Goal: Task Accomplishment & Management: Complete application form

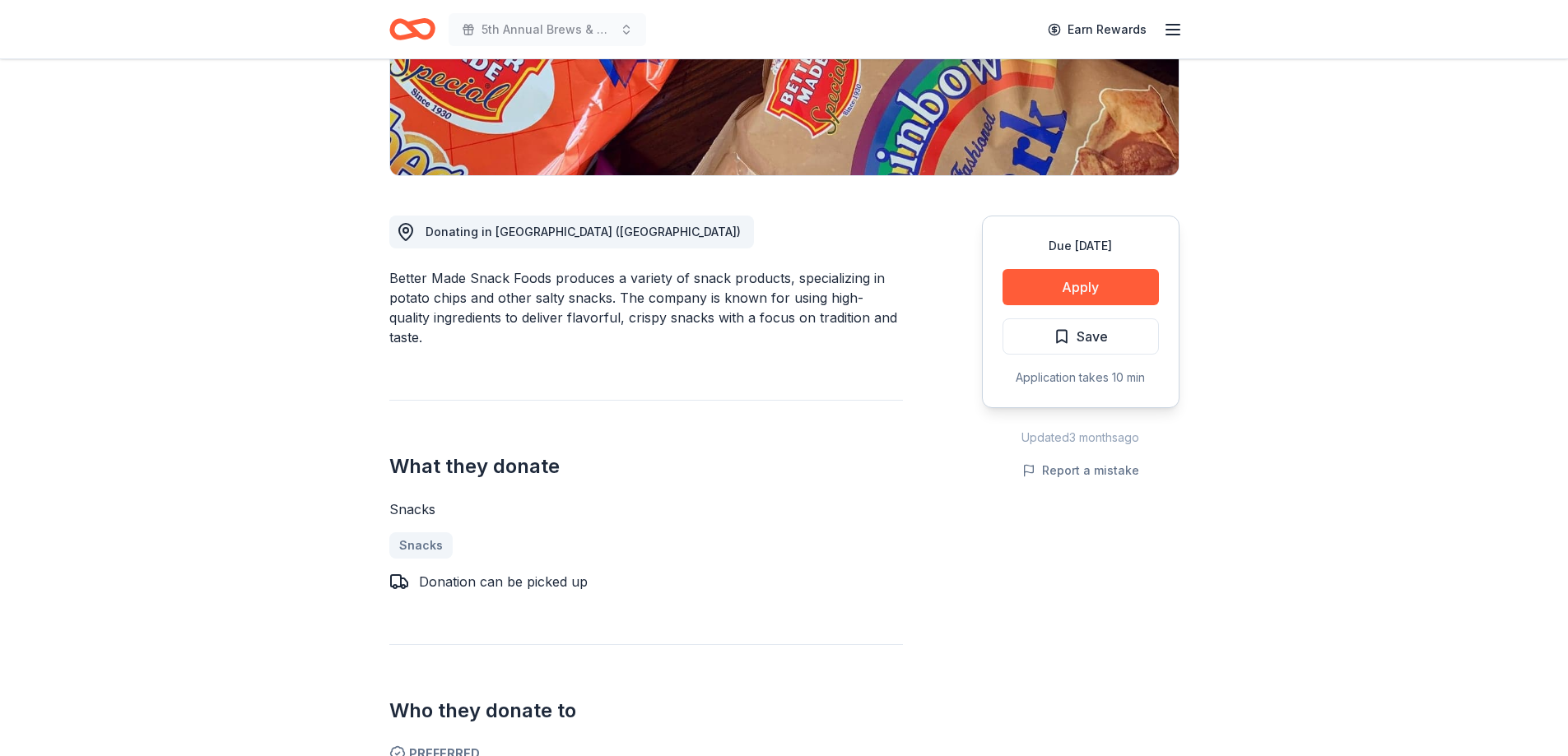
scroll to position [329, 0]
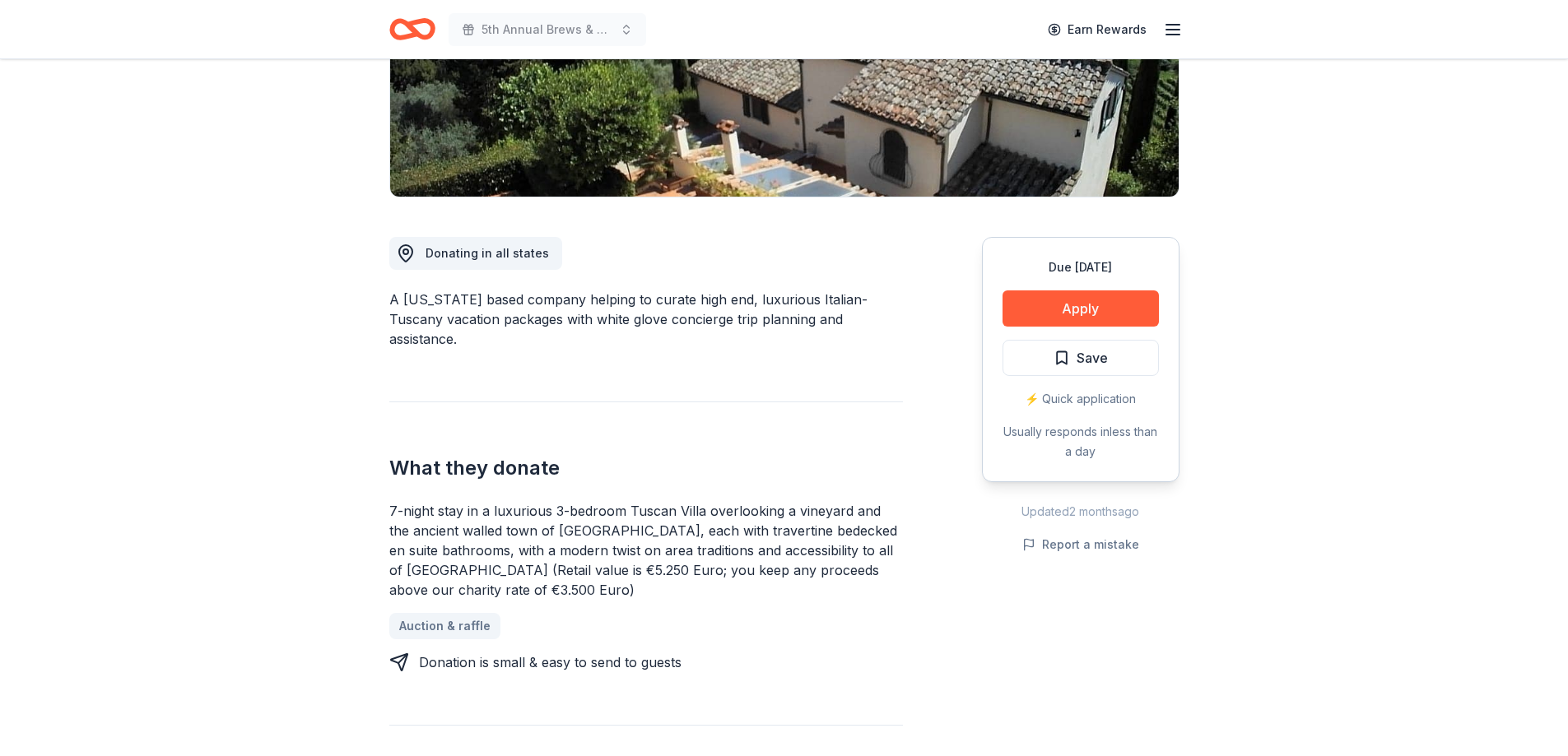
scroll to position [329, 0]
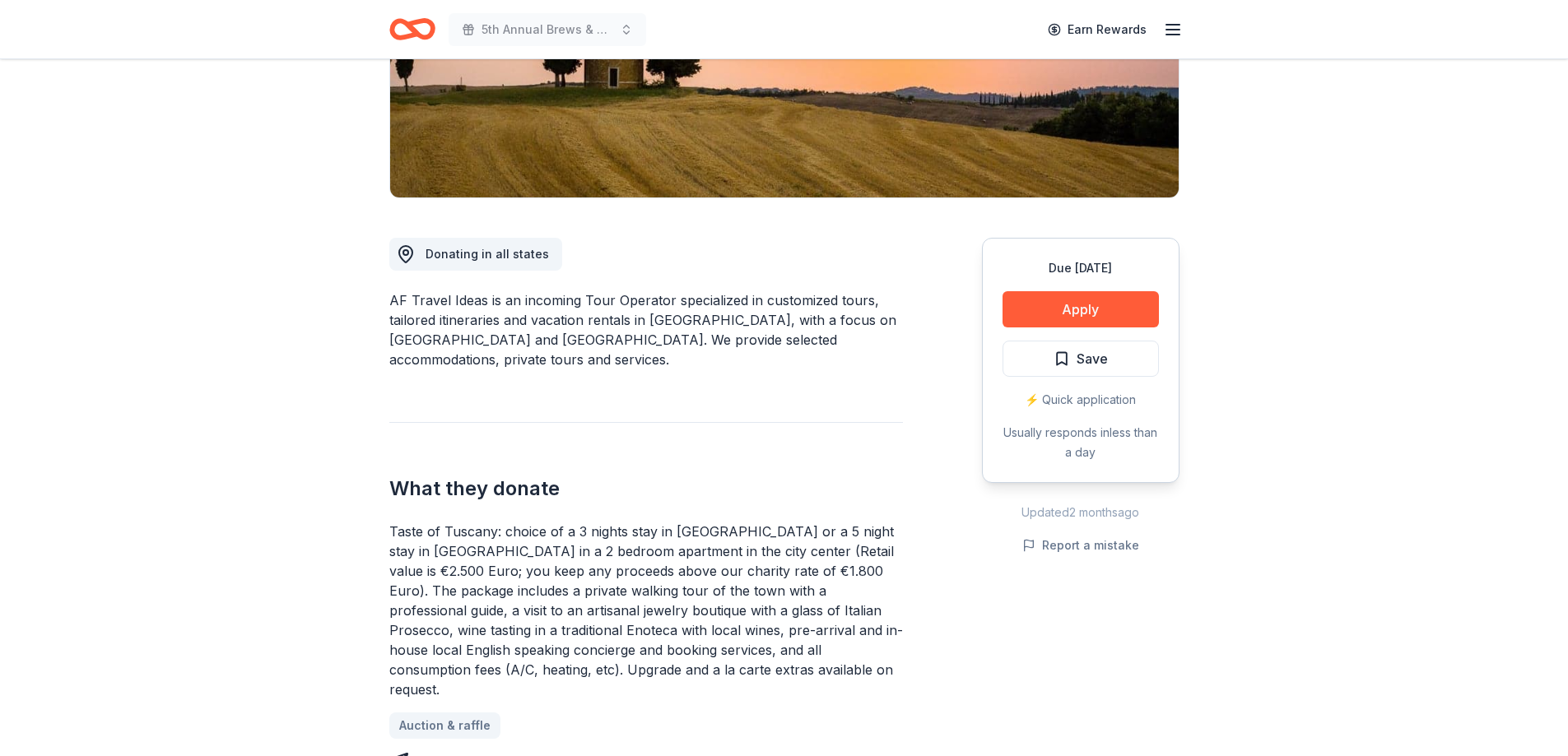
scroll to position [329, 0]
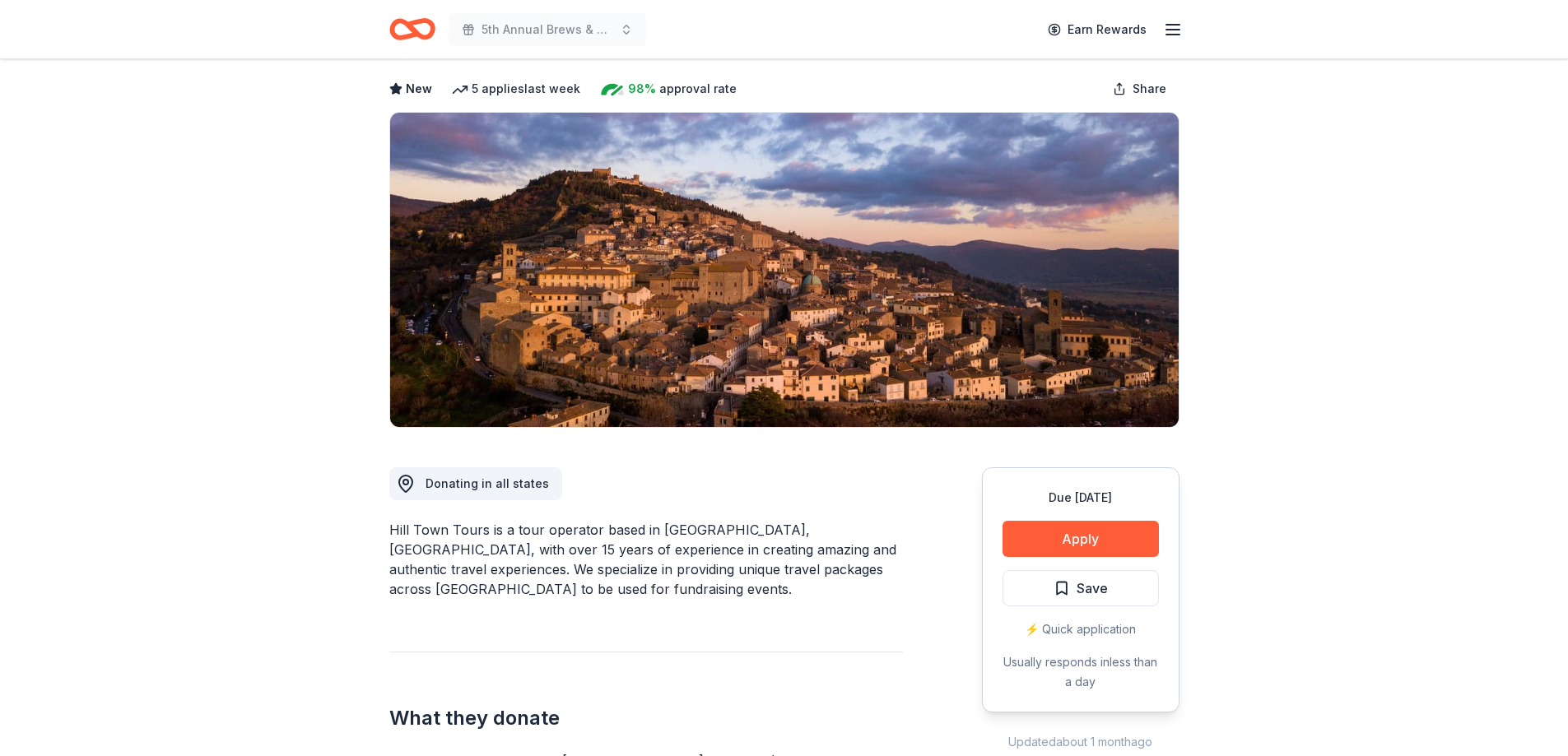
scroll to position [48, 0]
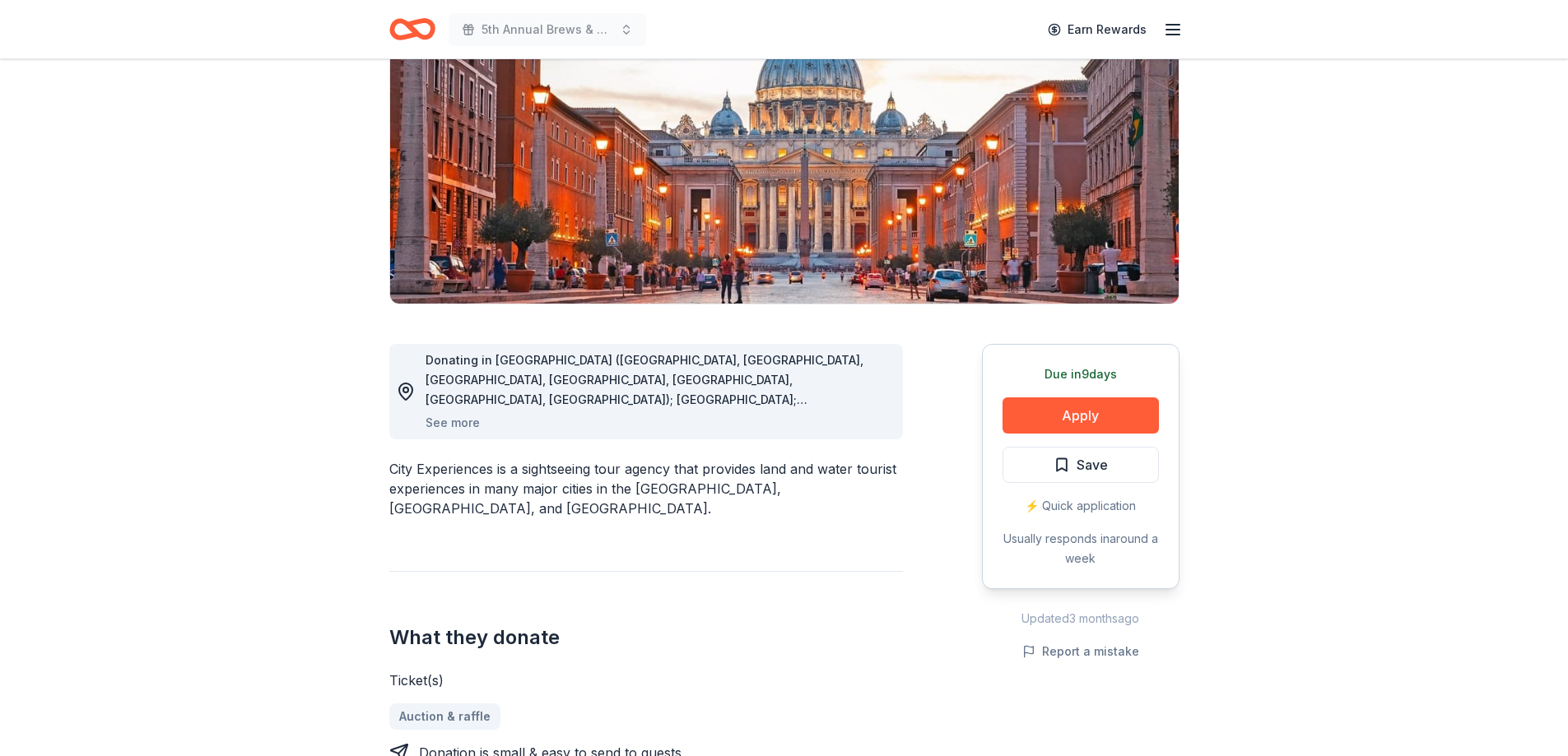
scroll to position [246, 0]
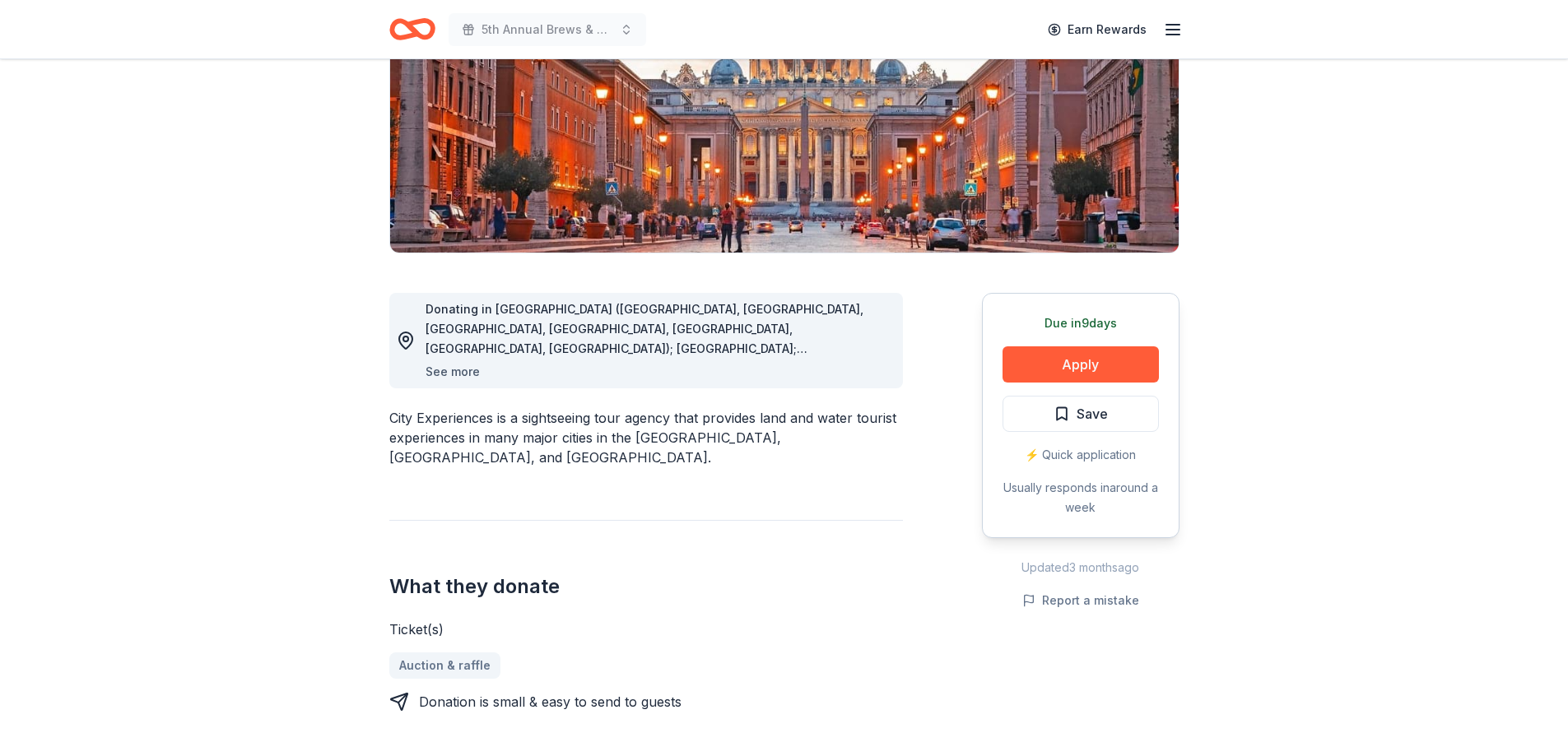
click at [462, 367] on button "See more" at bounding box center [452, 372] width 55 height 19
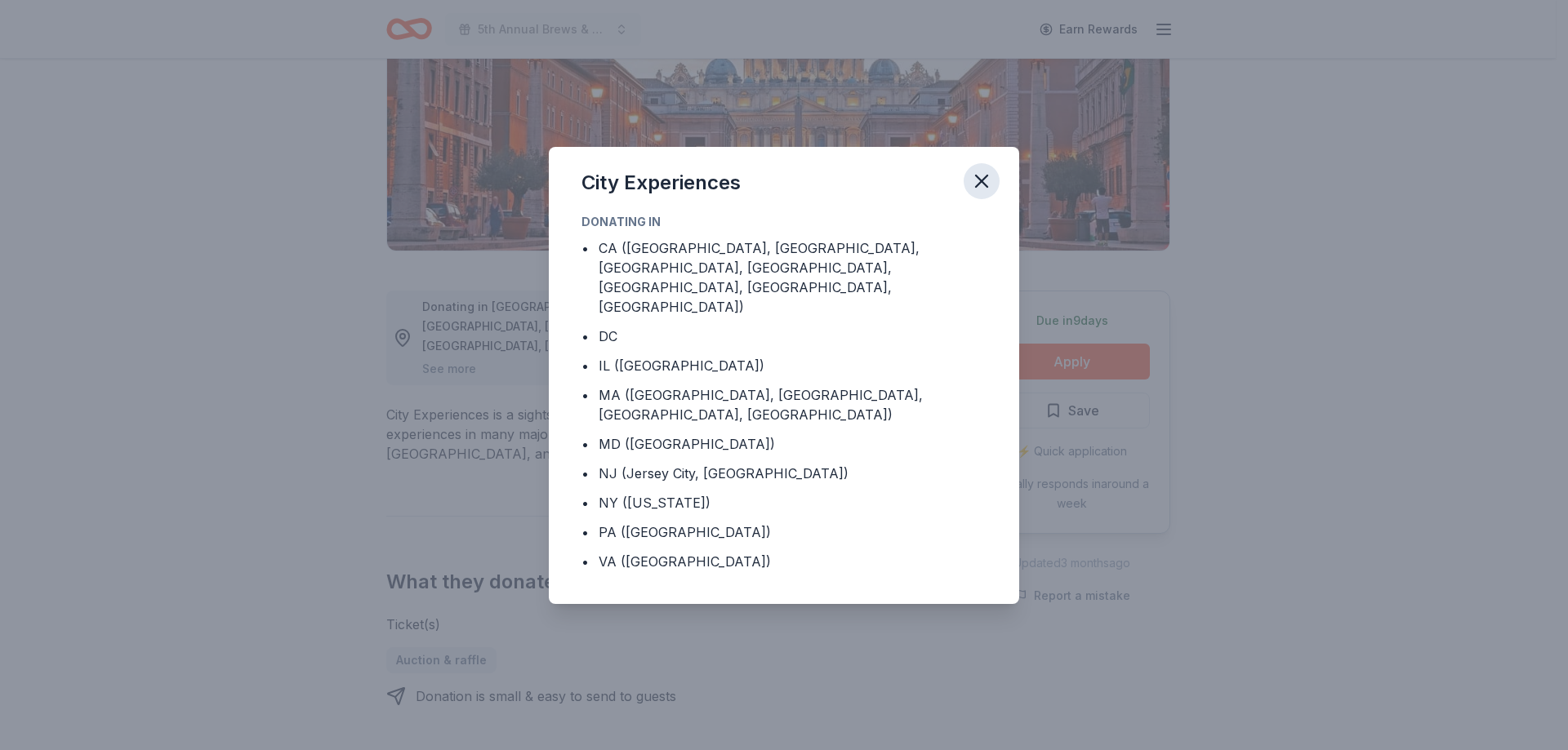
click at [980, 187] on icon "button" at bounding box center [982, 181] width 11 height 11
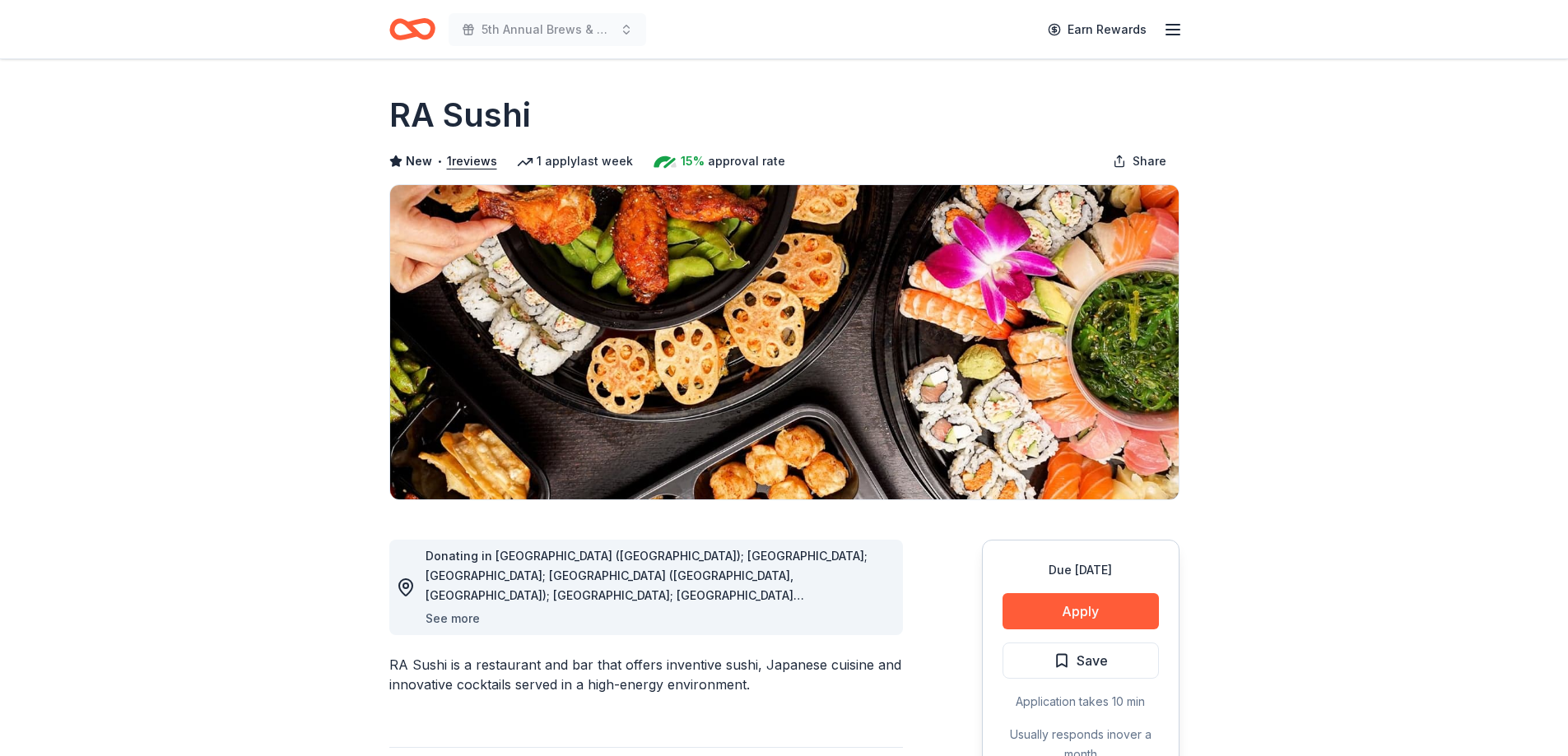
click at [466, 619] on button "See more" at bounding box center [452, 618] width 55 height 19
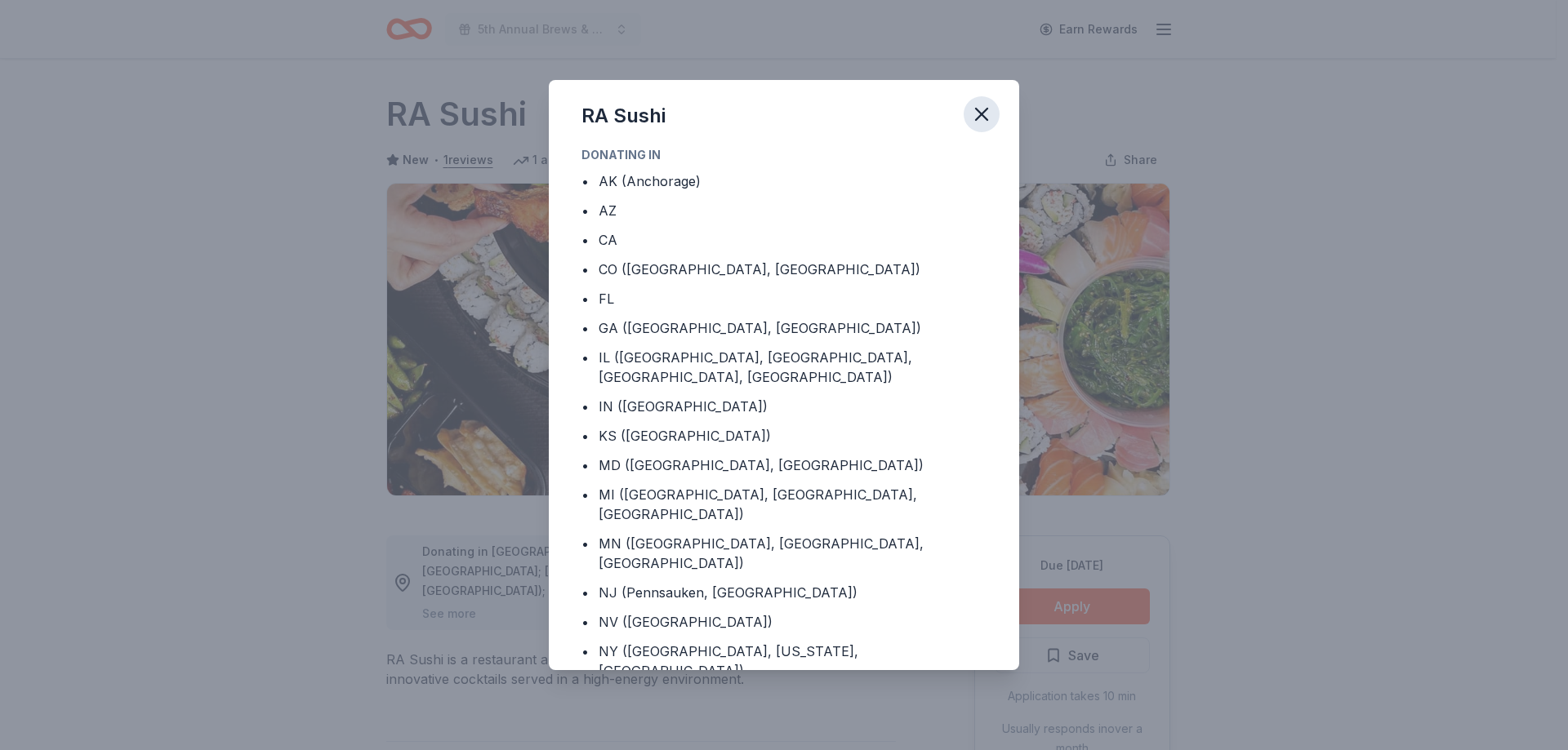
click at [978, 109] on icon "button" at bounding box center [981, 114] width 23 height 23
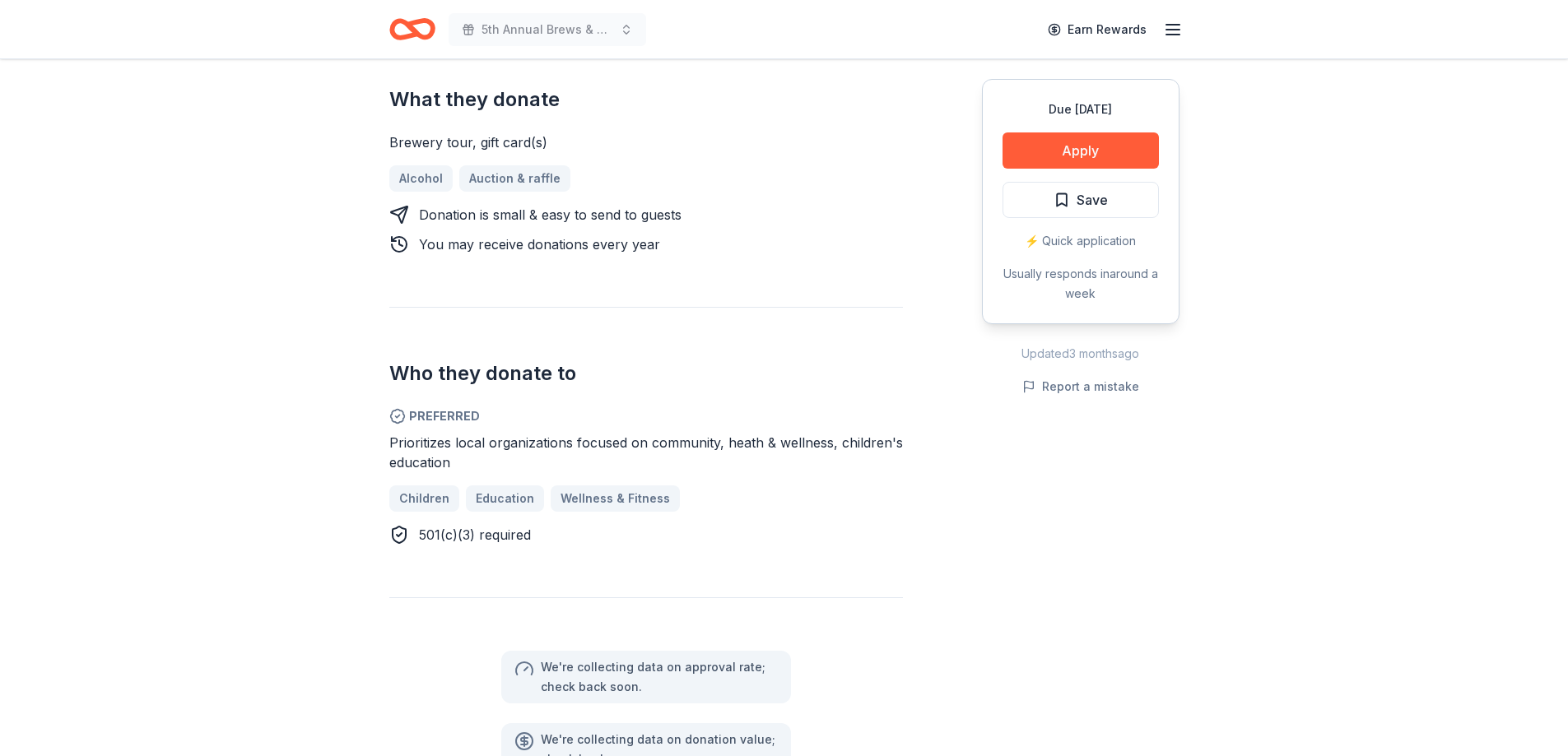
scroll to position [411, 0]
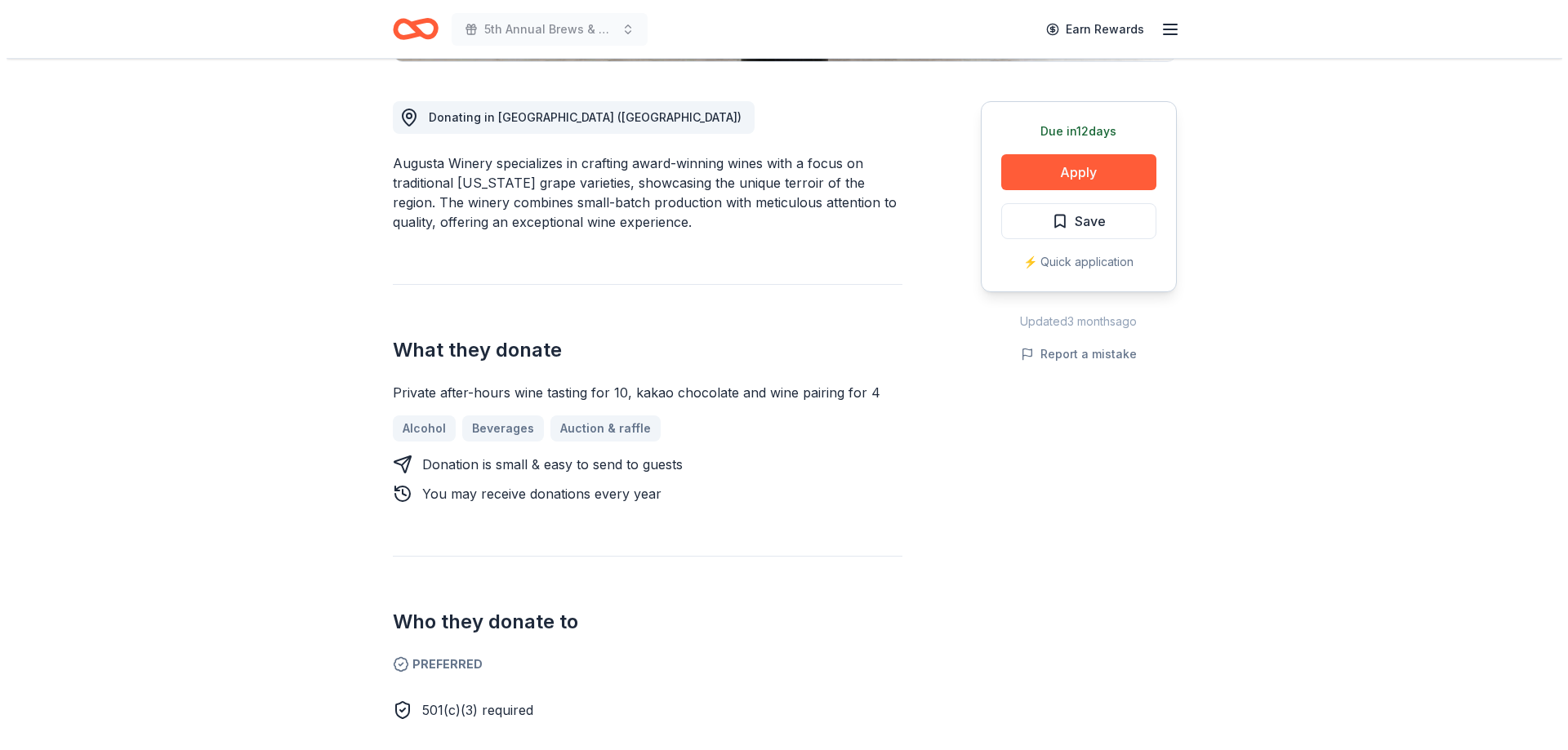
scroll to position [408, 0]
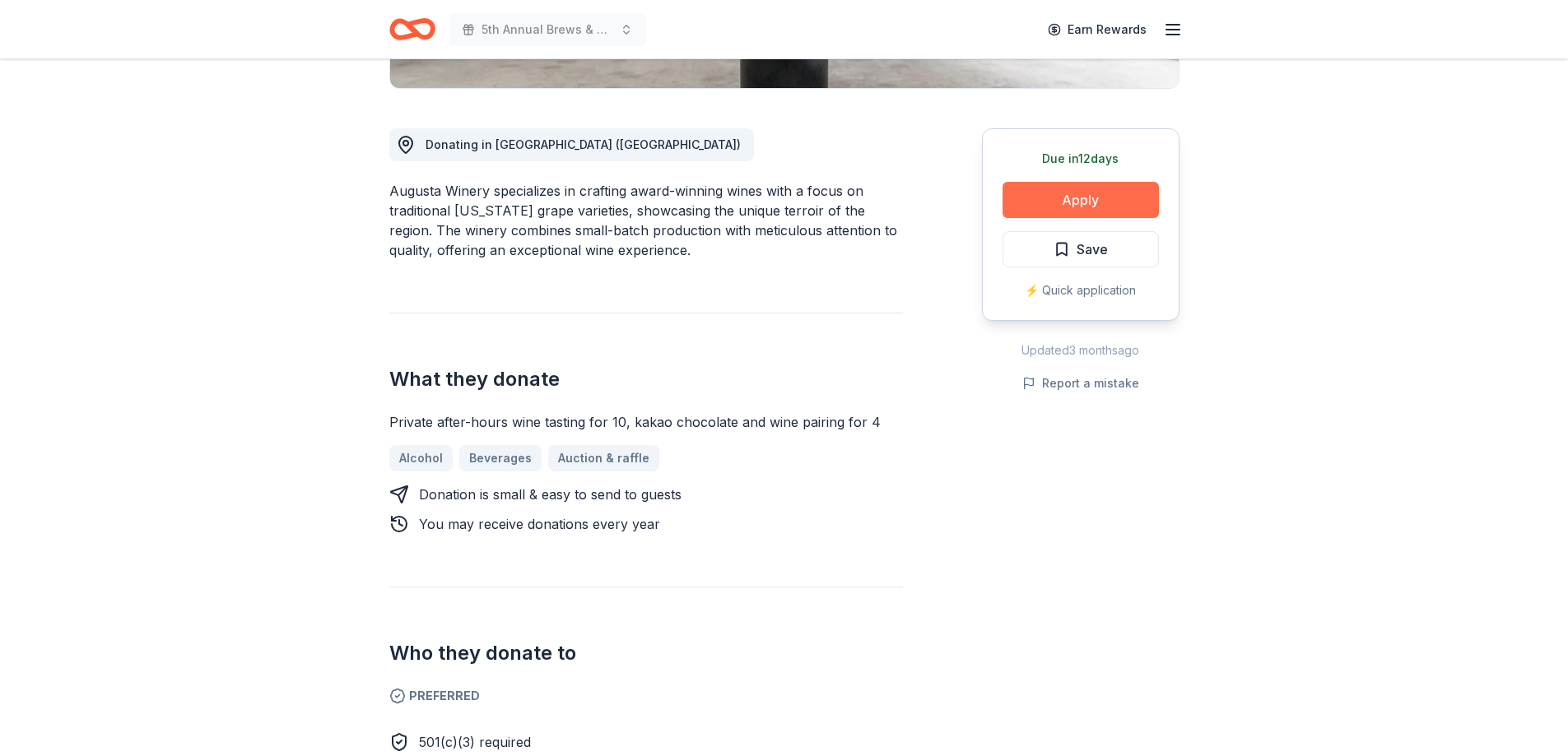
click at [1104, 209] on button "Apply" at bounding box center [1081, 199] width 157 height 36
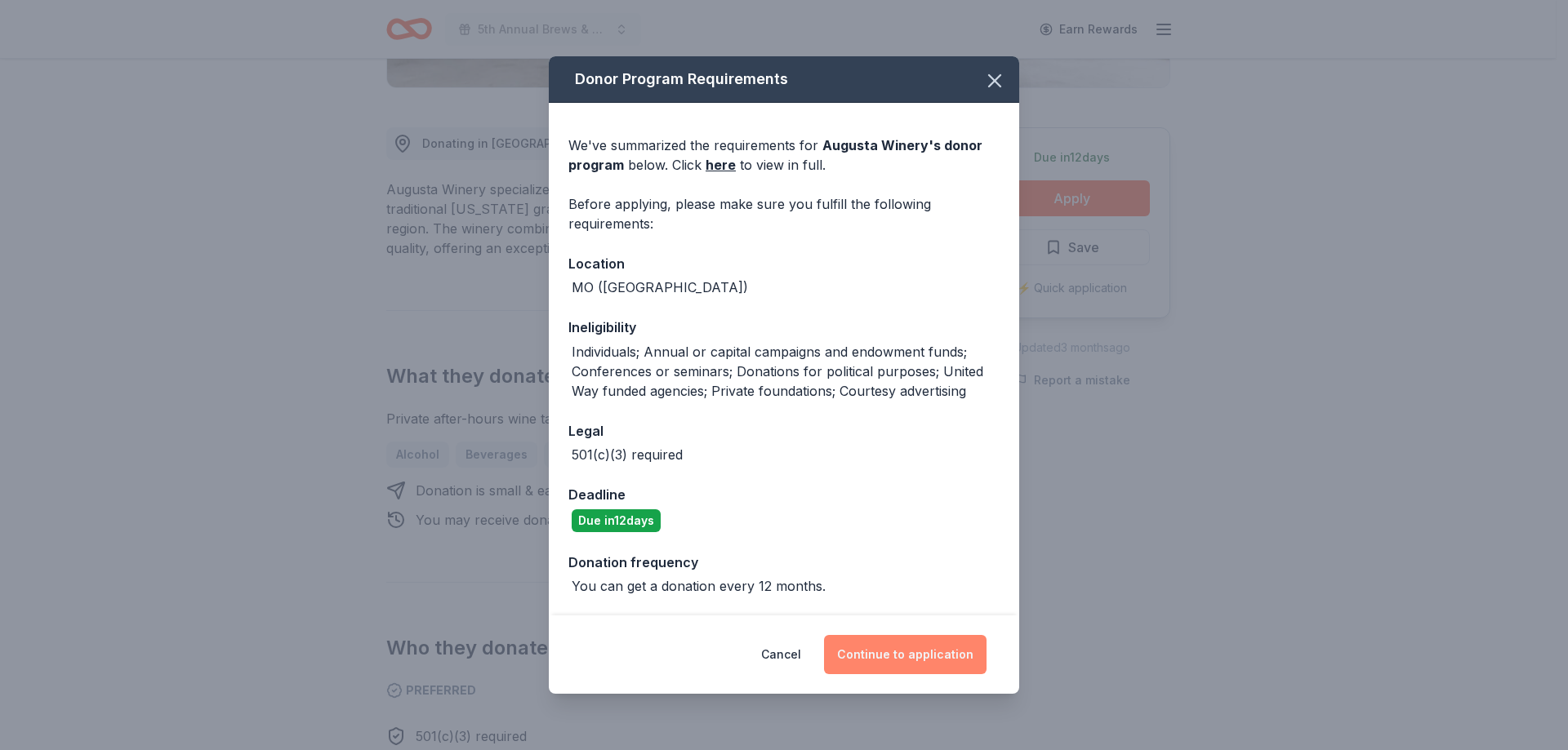
click at [895, 648] on button "Continue to application" at bounding box center [904, 654] width 163 height 40
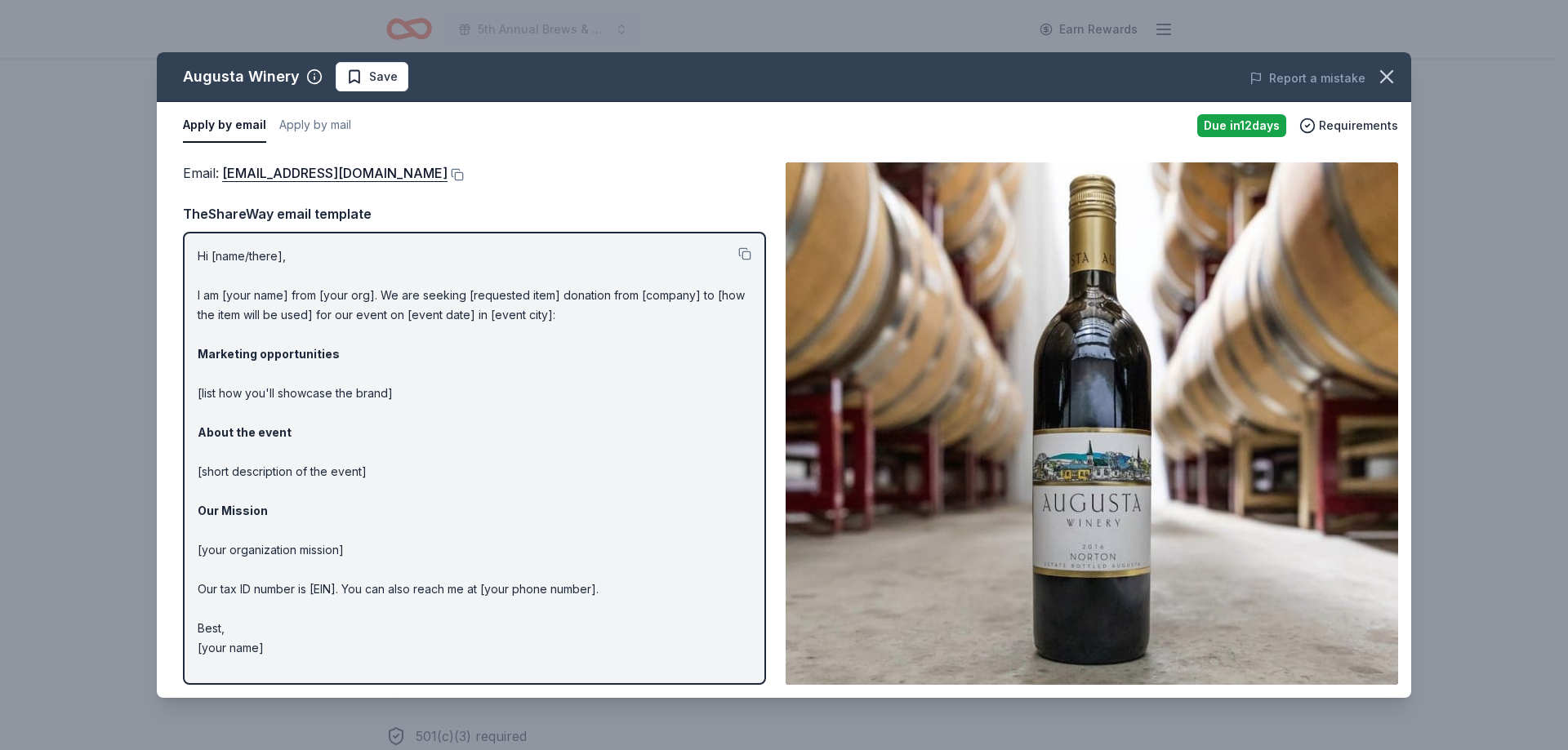
drag, startPoint x: 193, startPoint y: 296, endPoint x: 244, endPoint y: 296, distance: 51.0
click at [244, 296] on div "Hi [name/there], I am [your name] from [your org]. We are seeking [requested it…" at bounding box center [474, 458] width 583 height 453
click at [204, 290] on p "Hi [name/there], I am [your name] from [your org]. We are seeking [requested it…" at bounding box center [474, 452] width 553 height 412
drag, startPoint x: 633, startPoint y: 586, endPoint x: 211, endPoint y: 538, distance: 424.7
click at [211, 538] on p "Hi [name/there], I am [your name] from [your org]. We are seeking [requested it…" at bounding box center [474, 452] width 553 height 412
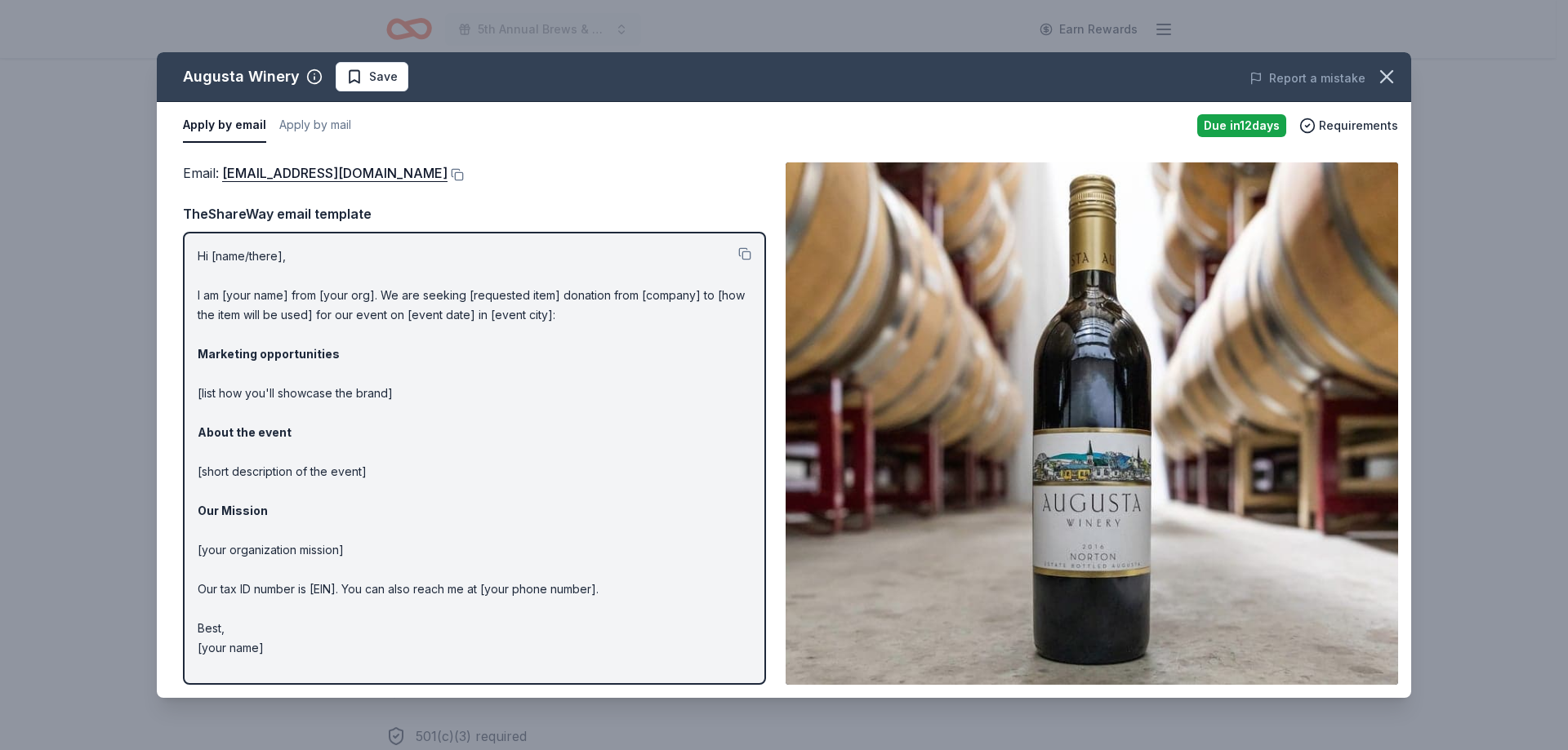
click at [198, 301] on p "Hi [name/there], I am [your name] from [your org]. We are seeking [requested it…" at bounding box center [474, 452] width 553 height 412
drag, startPoint x: 201, startPoint y: 296, endPoint x: 503, endPoint y: 511, distance: 370.7
click at [503, 511] on p "Hi [name/there], I am [your name] from [your org]. We are seeking [requested it…" at bounding box center [474, 452] width 553 height 412
click at [745, 251] on button at bounding box center [744, 254] width 13 height 13
click at [1392, 69] on icon "button" at bounding box center [1386, 76] width 23 height 23
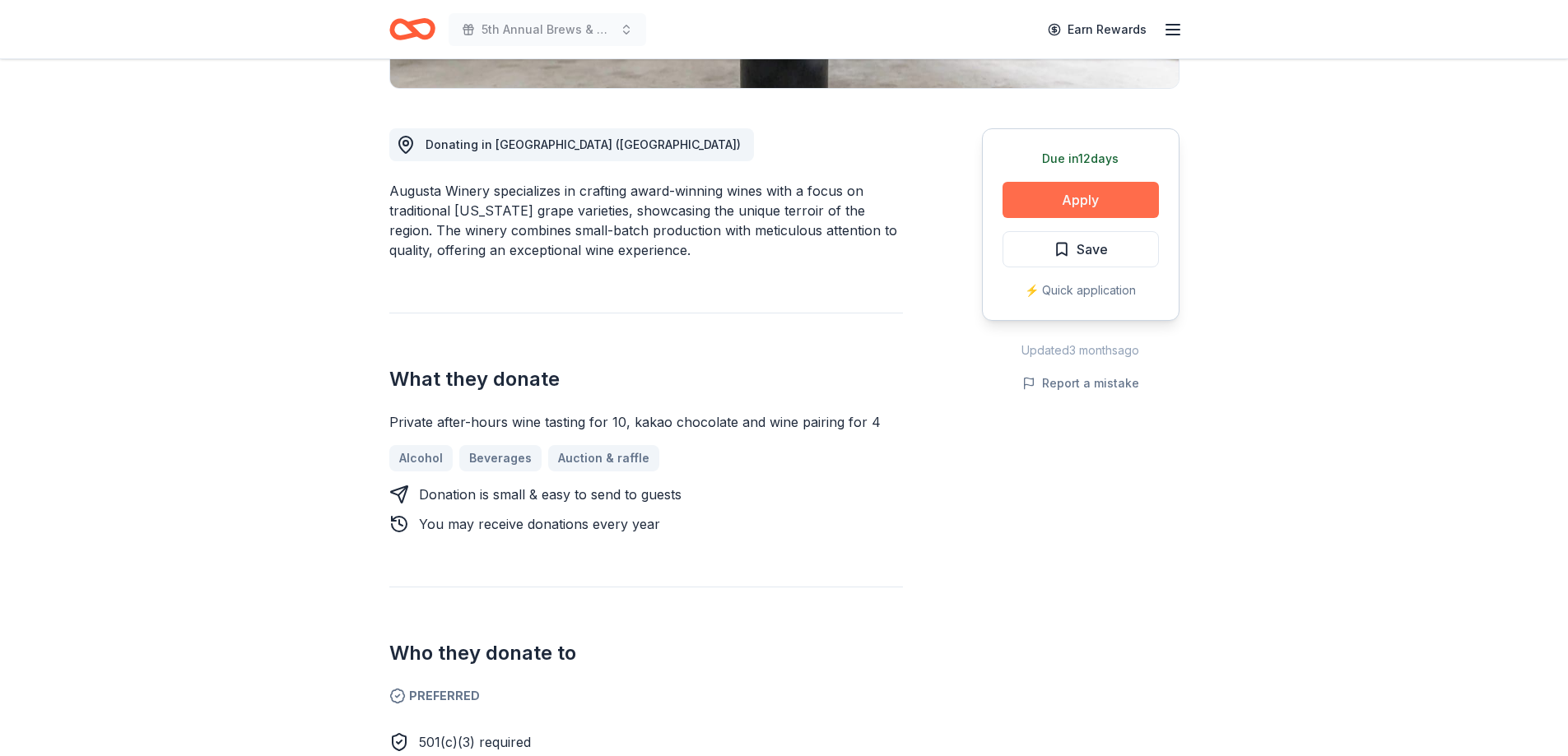
click at [1097, 192] on button "Apply" at bounding box center [1081, 199] width 157 height 36
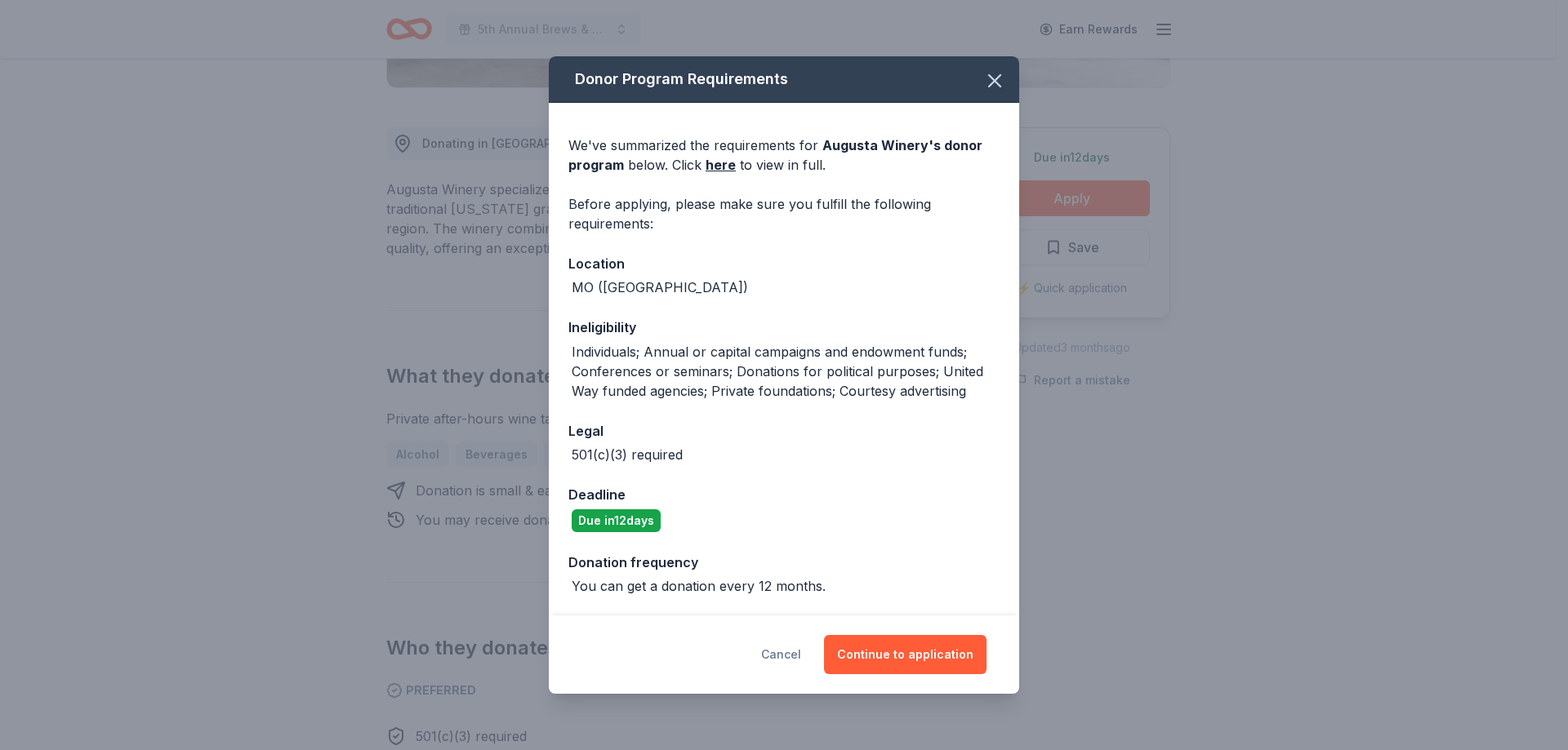
click at [789, 657] on button "Cancel" at bounding box center [781, 654] width 40 height 40
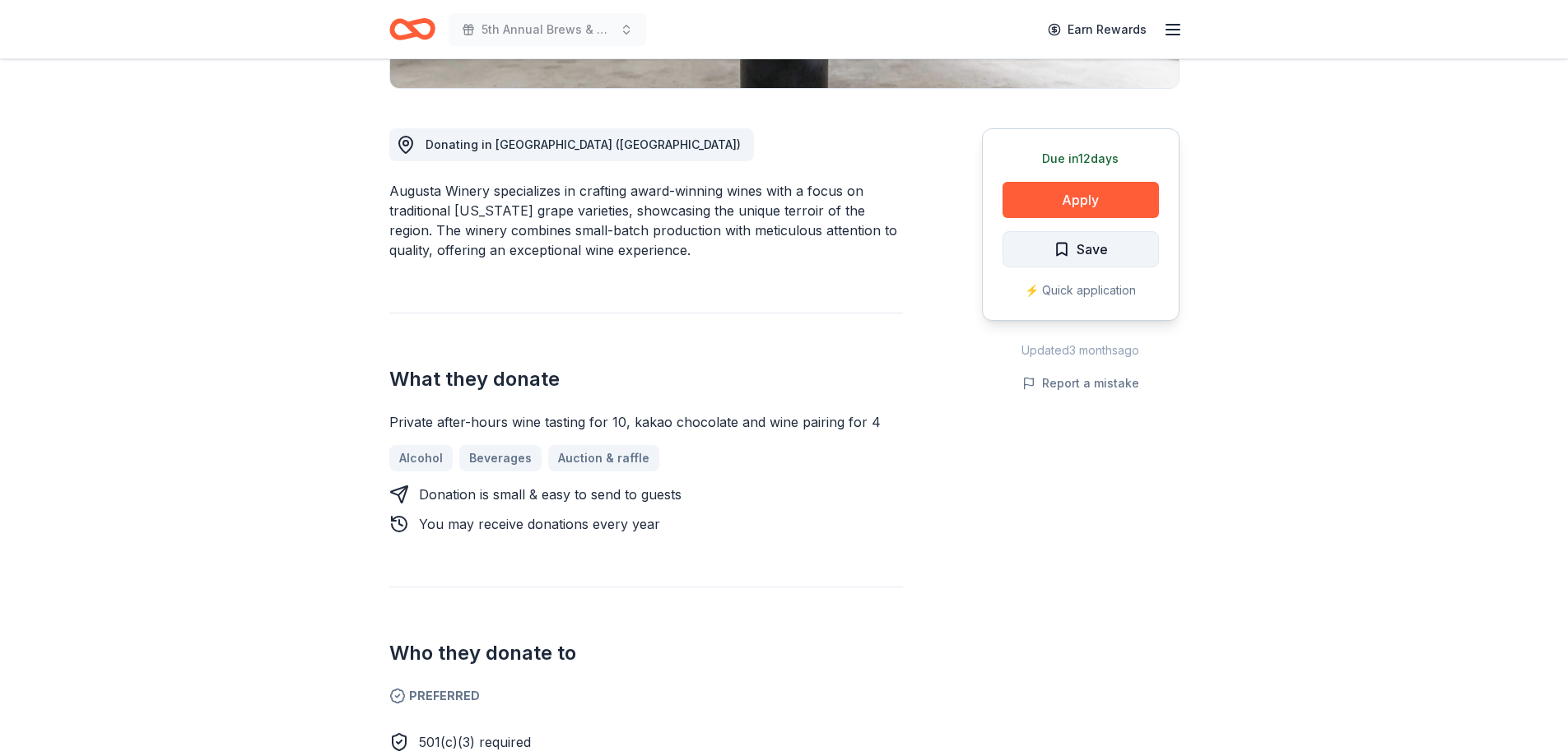
click at [1106, 253] on span "Save" at bounding box center [1093, 249] width 32 height 21
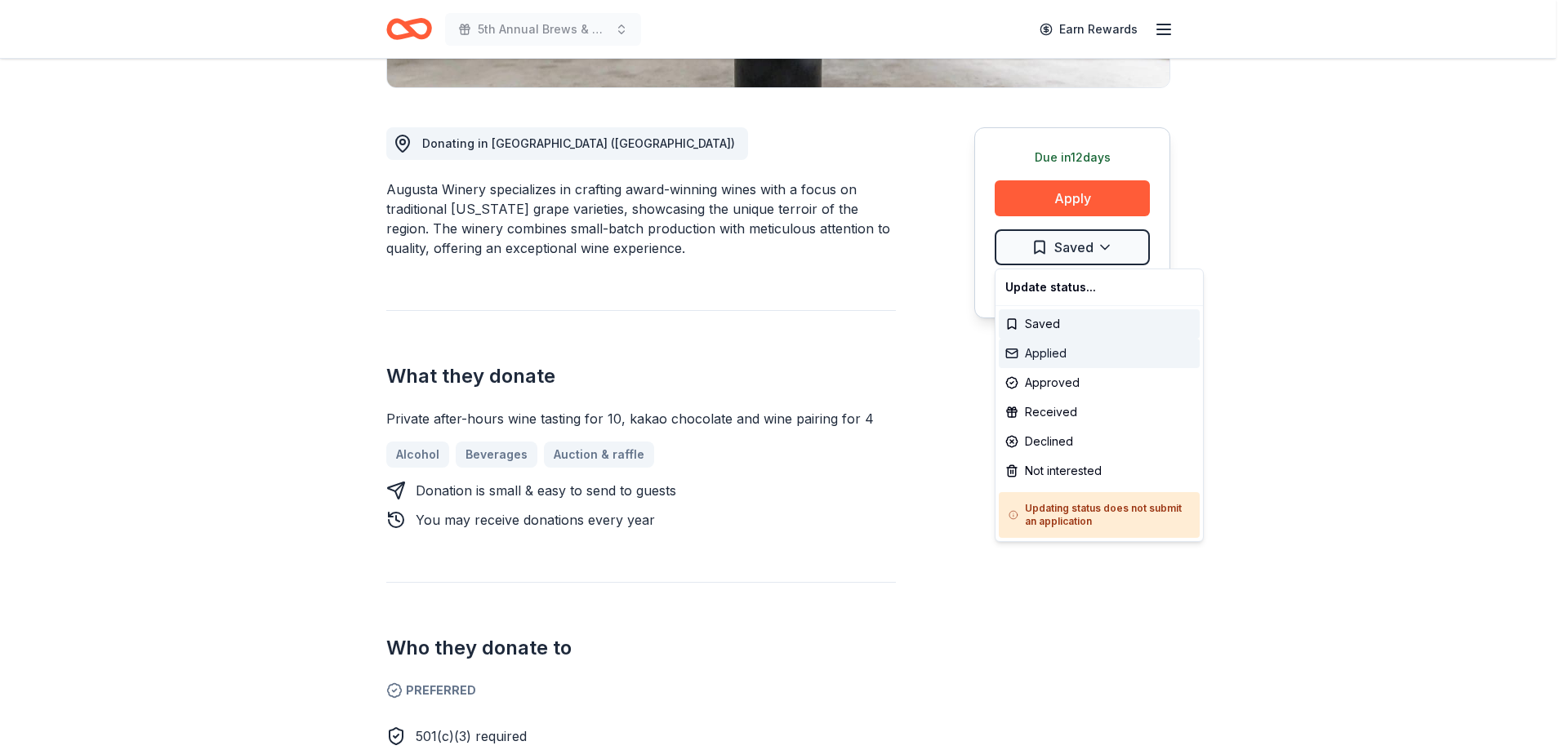
click at [1045, 351] on div "Applied" at bounding box center [1098, 354] width 201 height 29
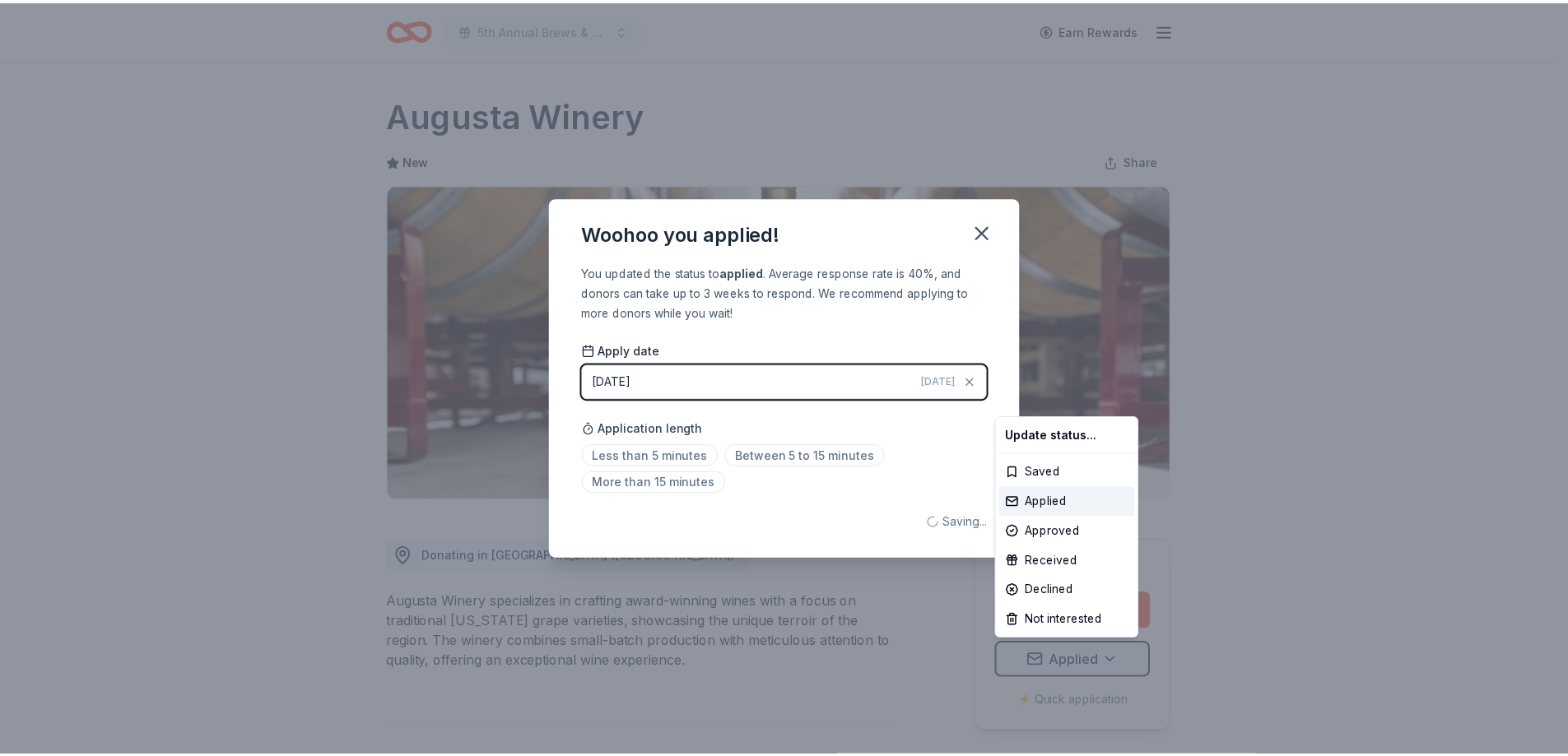
scroll to position [0, 0]
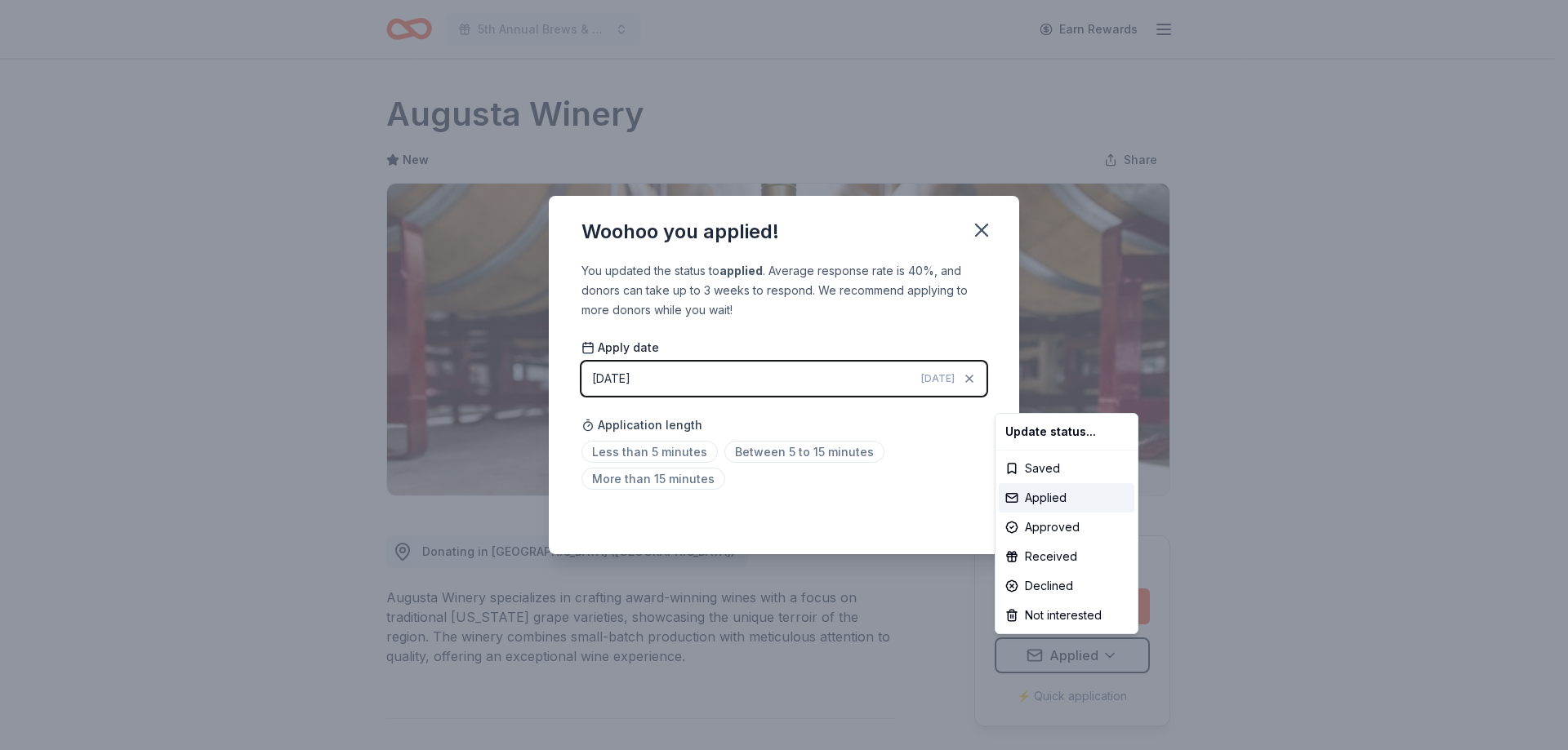
click at [978, 231] on html "5th Annual Brews & BBQ Earn Rewards Due in 12 days Share Augusta Winery New Sha…" at bounding box center [784, 375] width 1568 height 750
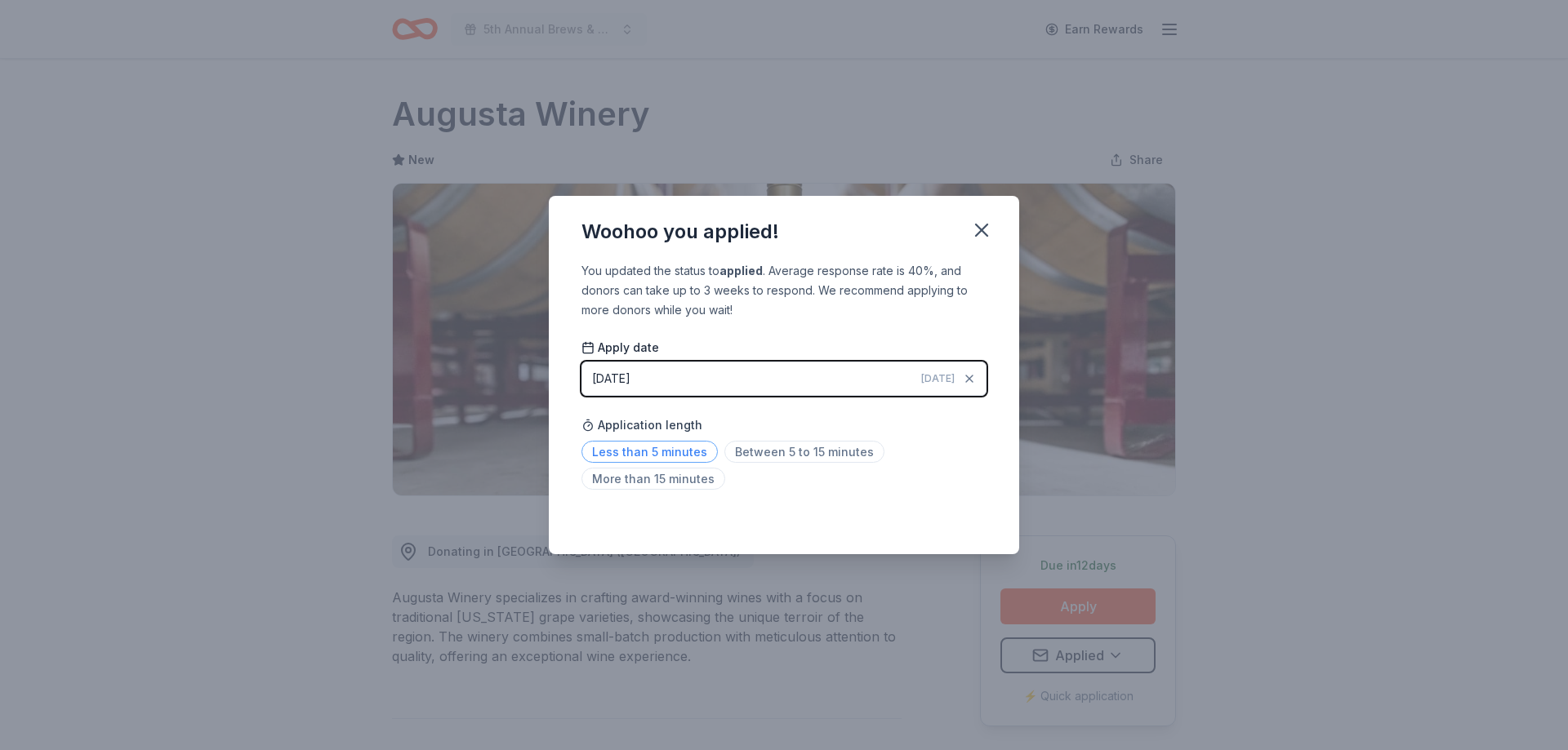
click at [633, 444] on span "Less than 5 minutes" at bounding box center [649, 452] width 136 height 22
click at [985, 221] on icon "button" at bounding box center [981, 230] width 23 height 23
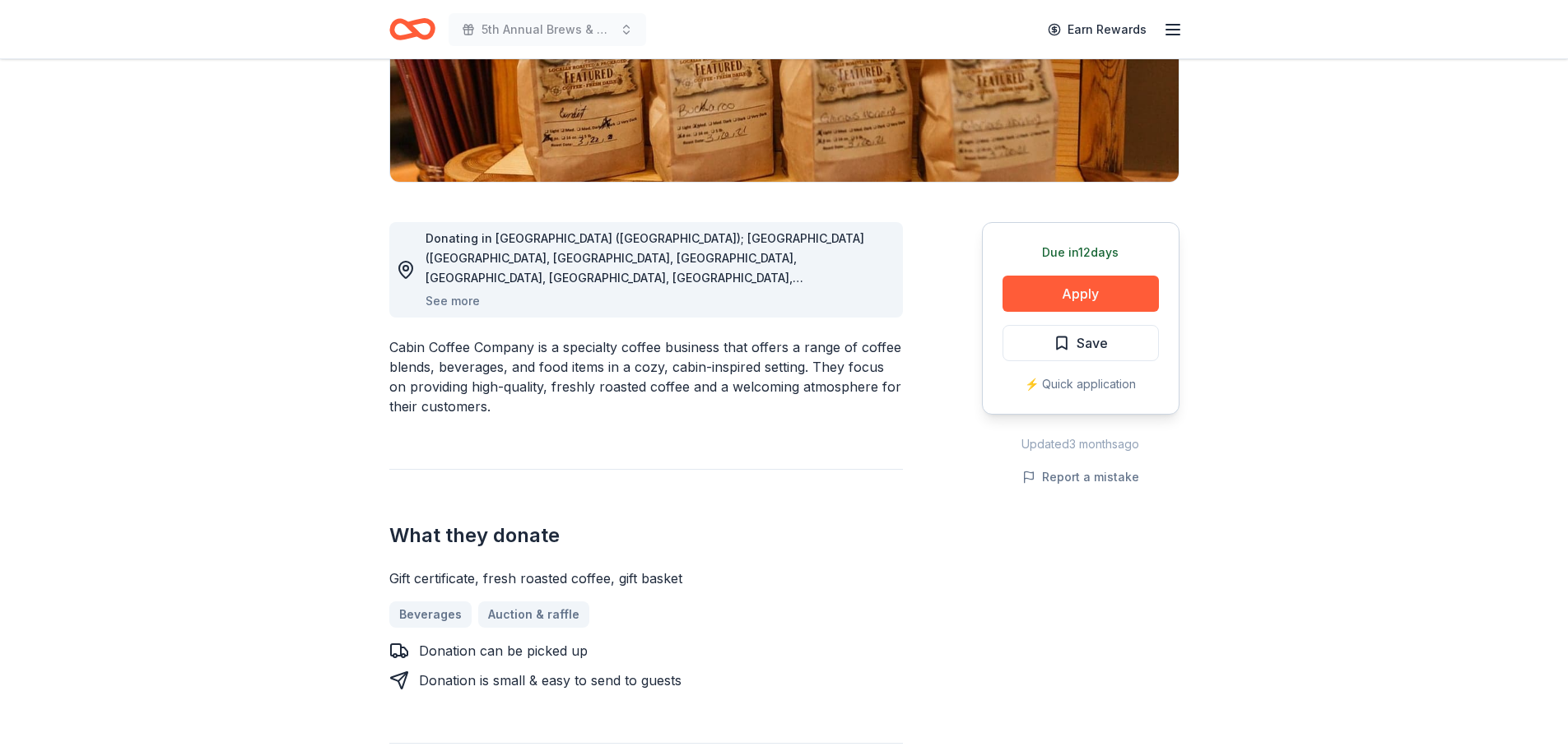
scroll to position [329, 0]
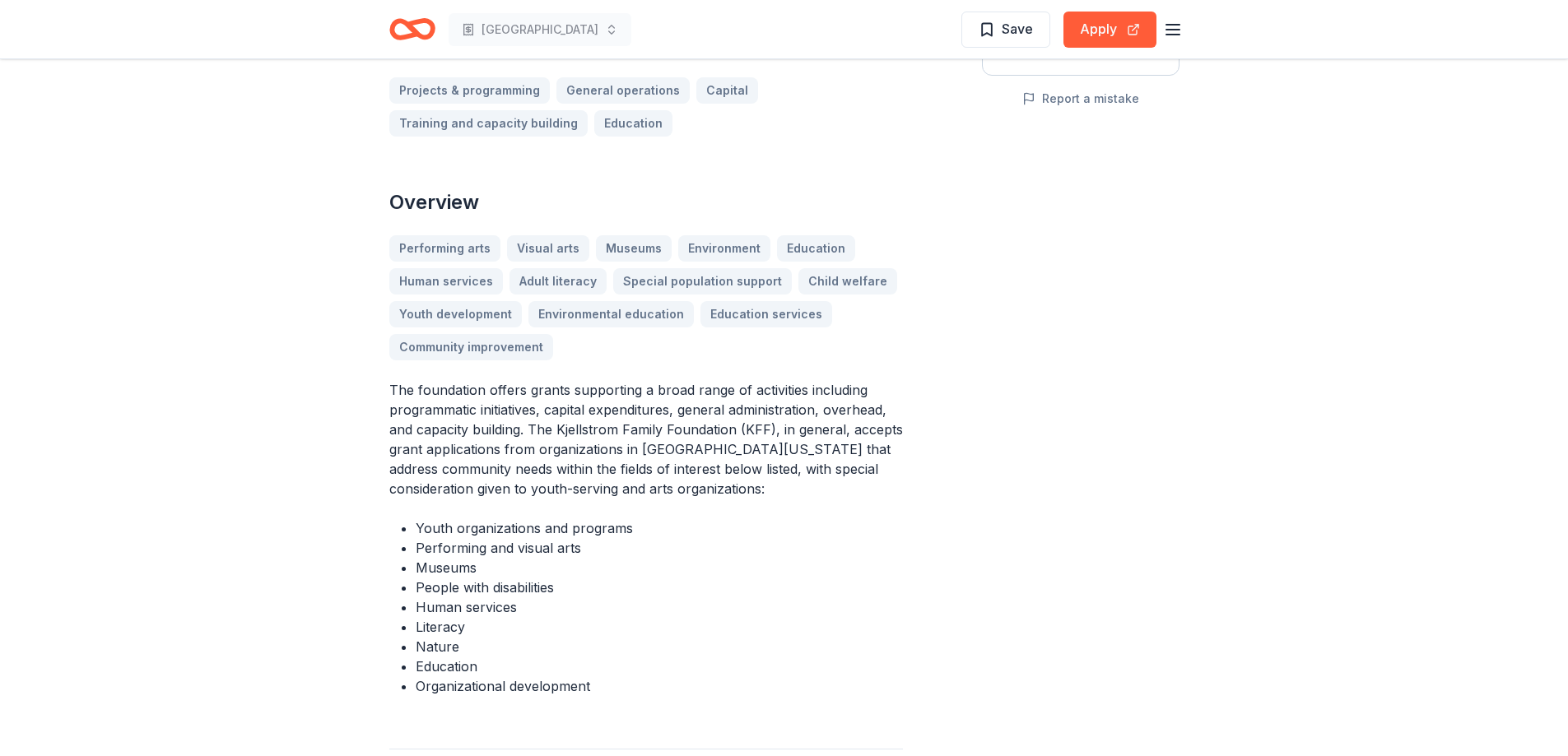
scroll to position [411, 0]
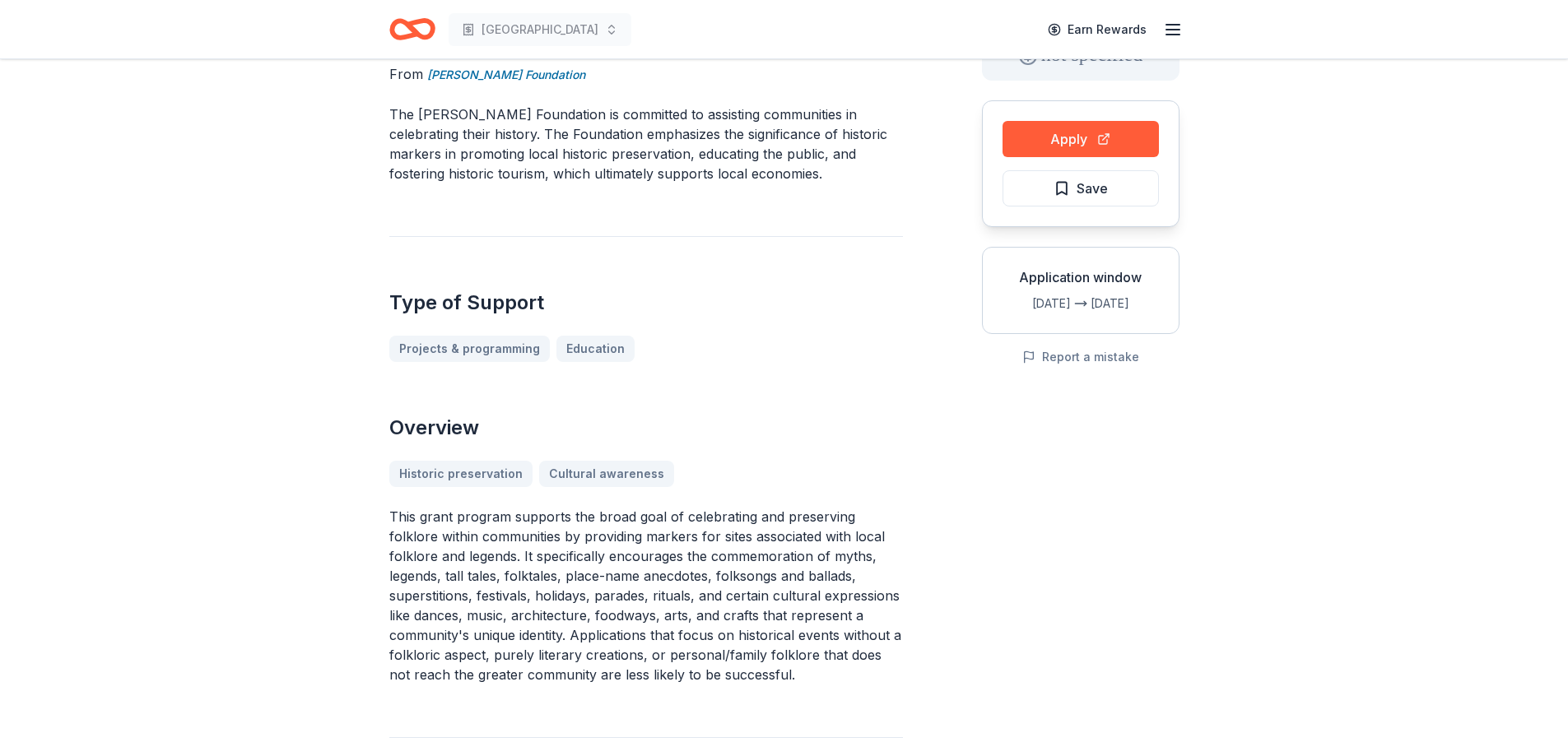
scroll to position [246, 0]
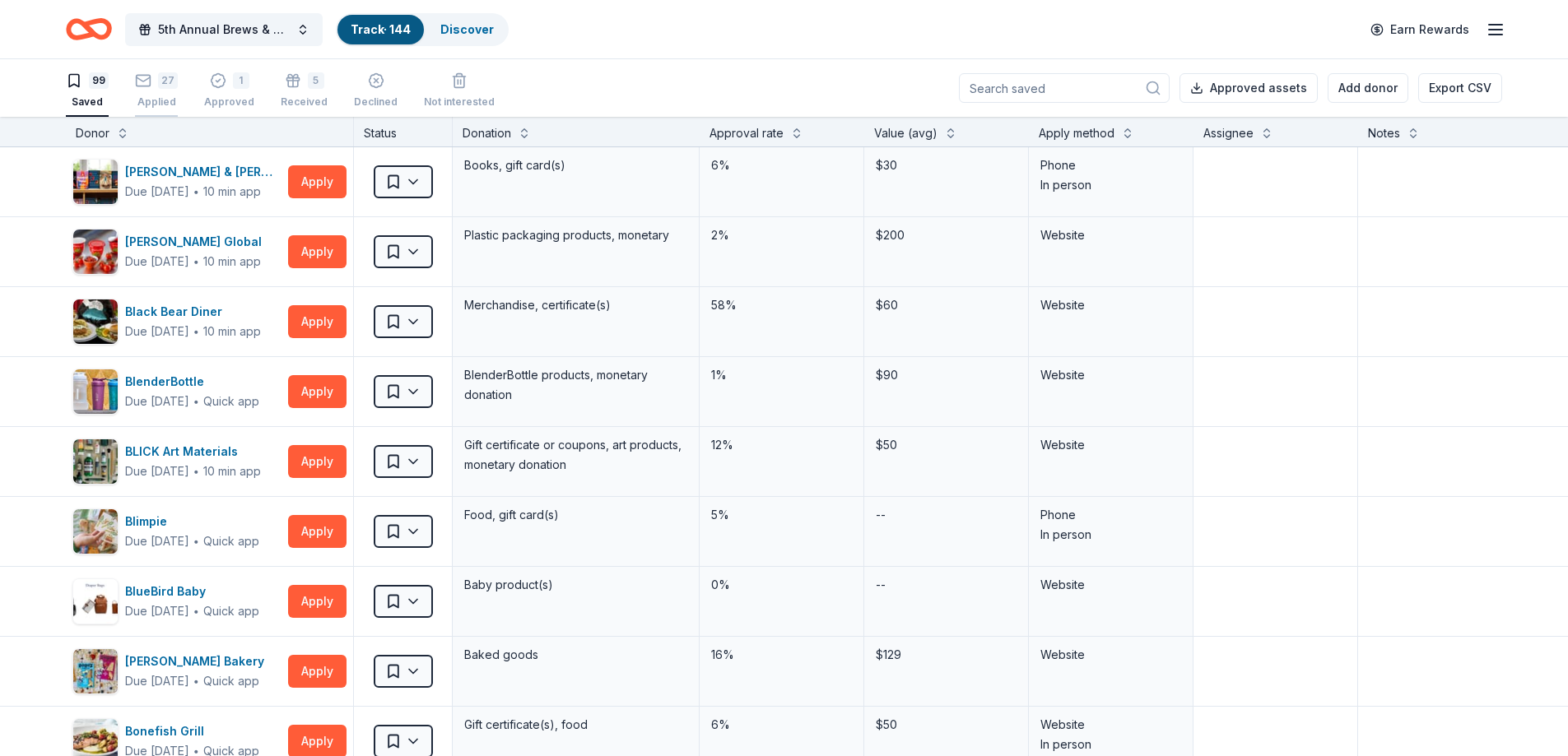
click at [145, 97] on div "Applied" at bounding box center [157, 102] width 43 height 13
